Goal: Task Accomplishment & Management: Use online tool/utility

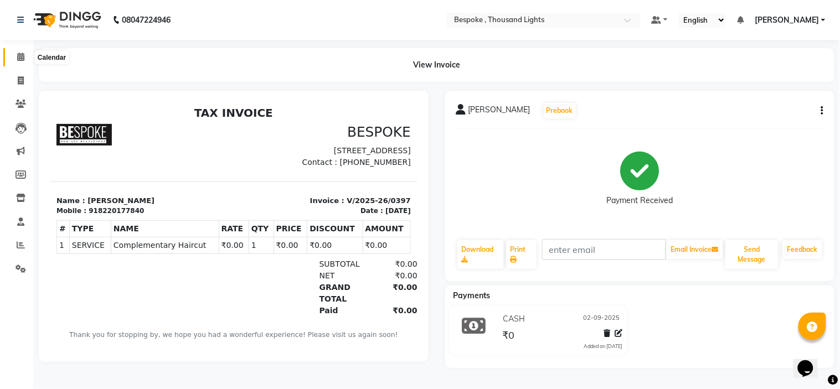
click at [25, 58] on span at bounding box center [20, 57] width 19 height 13
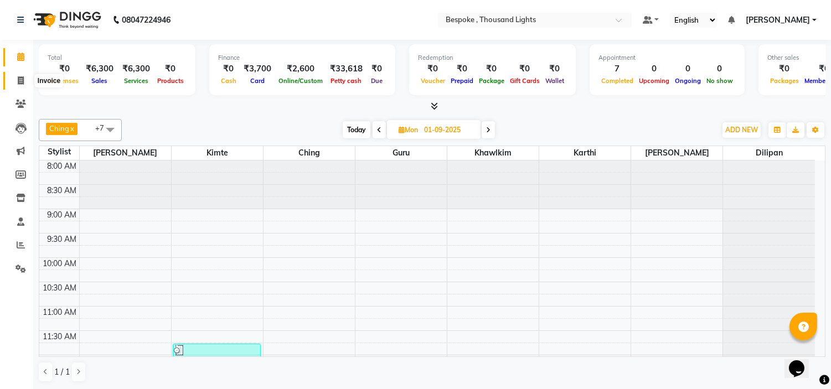
click at [20, 80] on icon at bounding box center [21, 80] width 6 height 8
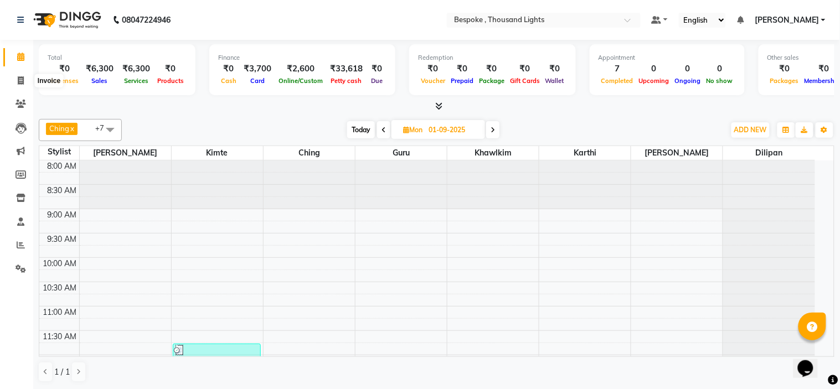
select select "8177"
select select "service"
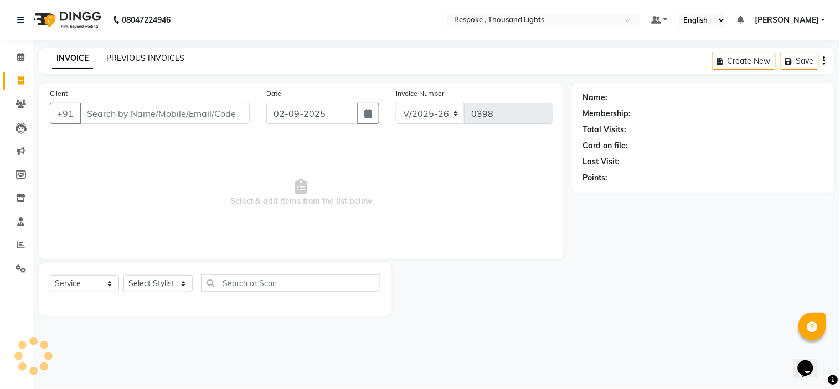
click at [152, 55] on link "PREVIOUS INVOICES" at bounding box center [145, 58] width 78 height 10
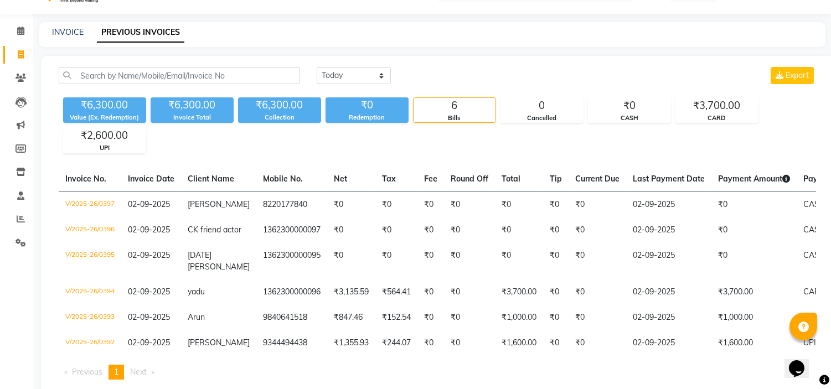
scroll to position [45, 0]
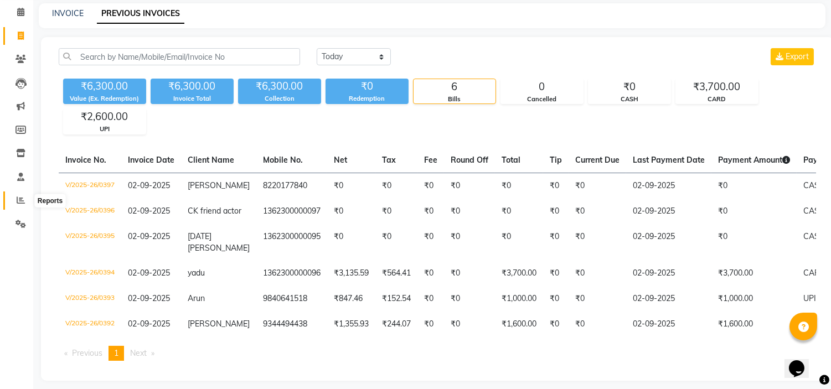
click at [18, 199] on icon at bounding box center [21, 200] width 8 height 8
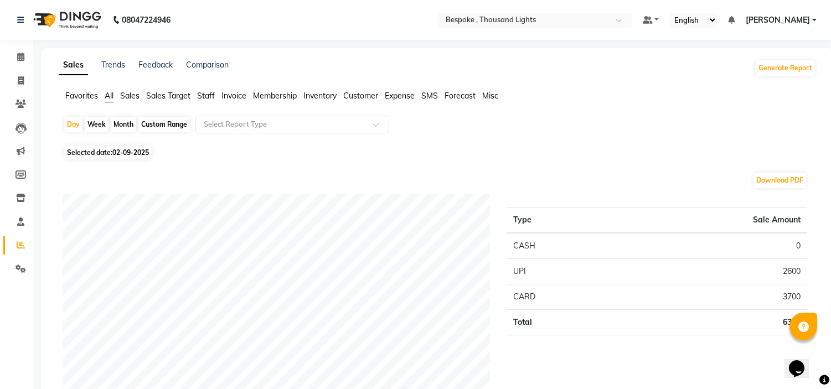
click at [129, 94] on span "Sales" at bounding box center [129, 96] width 19 height 10
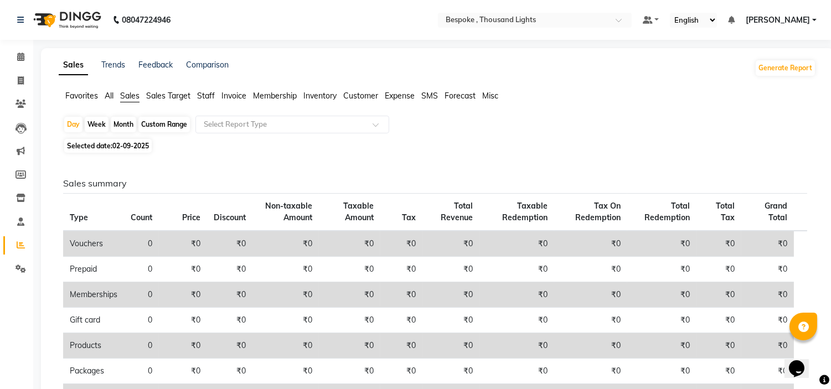
click at [208, 95] on span "Staff" at bounding box center [206, 96] width 18 height 10
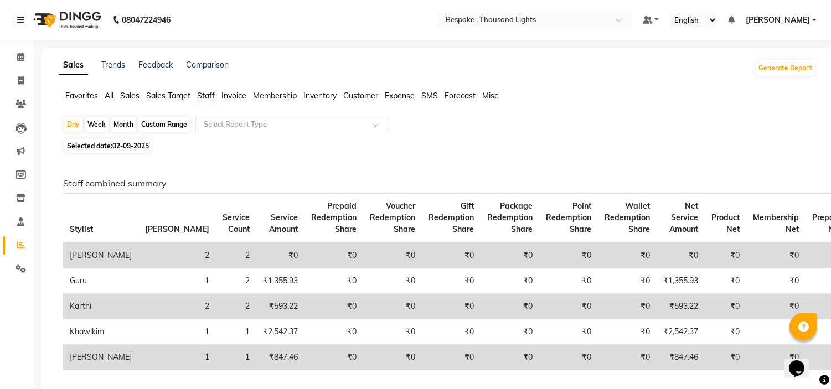
scroll to position [112, 0]
